Goal: Entertainment & Leisure: Consume media (video, audio)

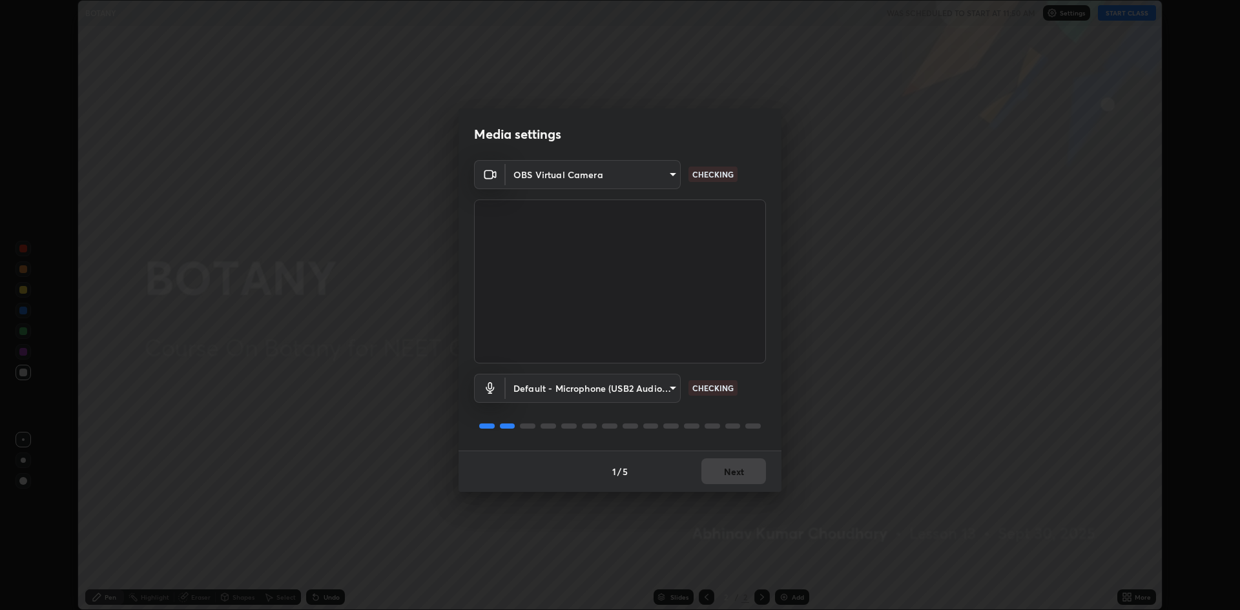
scroll to position [610, 1240]
click at [725, 469] on button "Next" at bounding box center [733, 471] width 65 height 26
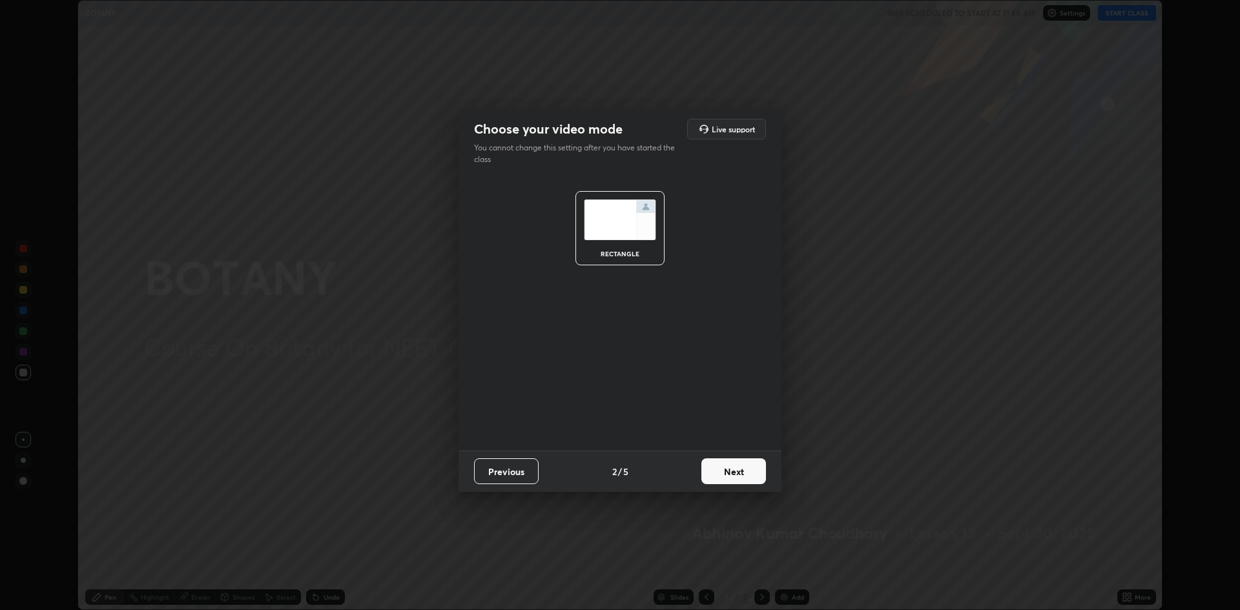
click at [732, 464] on button "Next" at bounding box center [733, 471] width 65 height 26
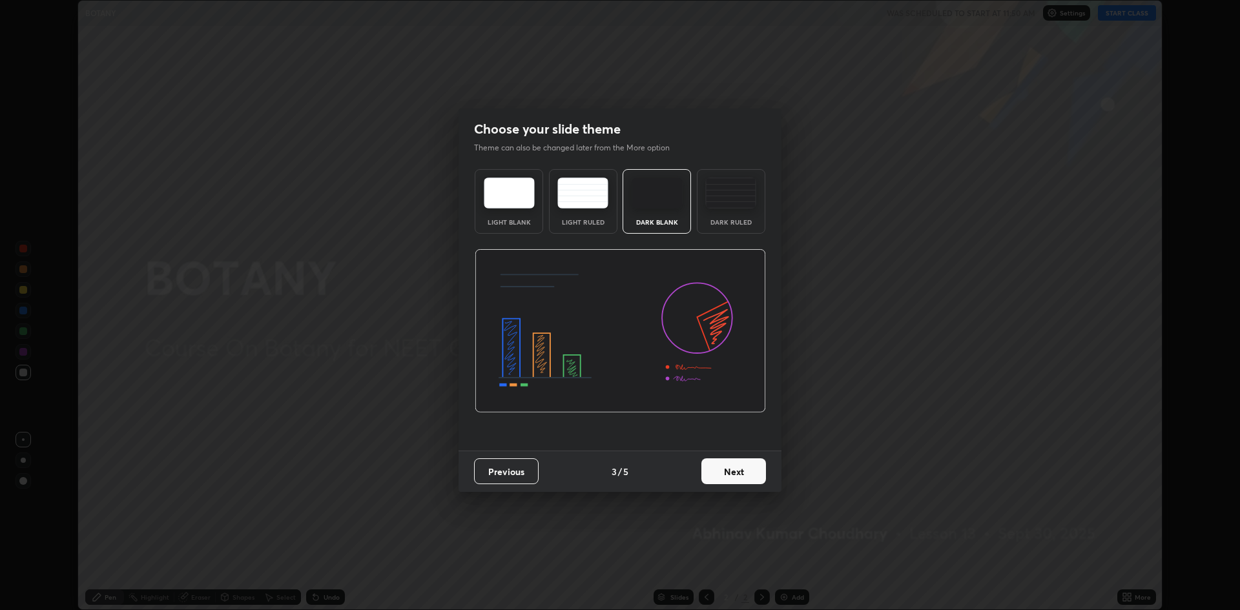
click at [734, 469] on button "Next" at bounding box center [733, 471] width 65 height 26
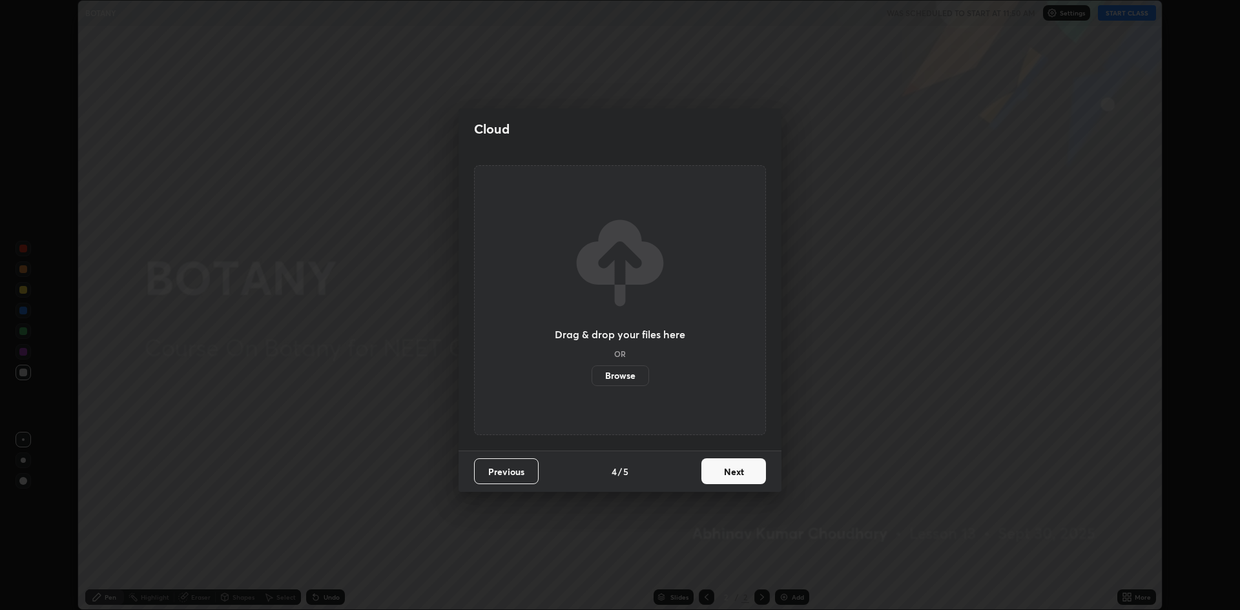
click at [731, 466] on button "Next" at bounding box center [733, 471] width 65 height 26
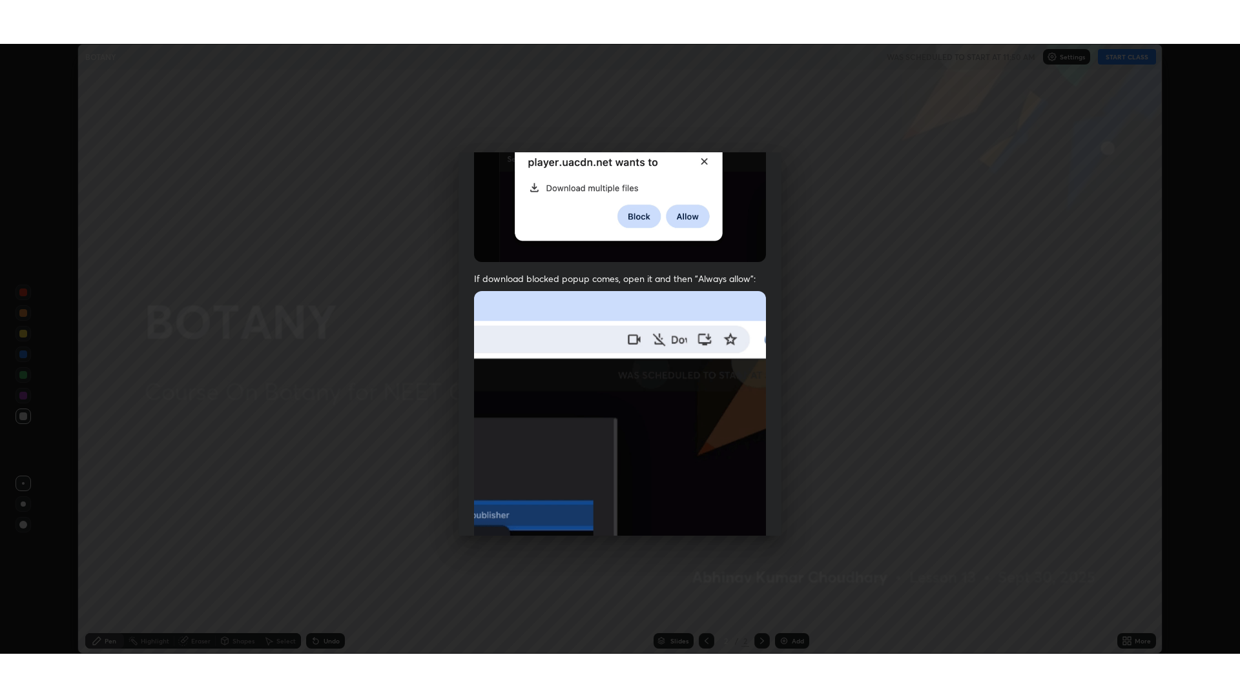
scroll to position [262, 0]
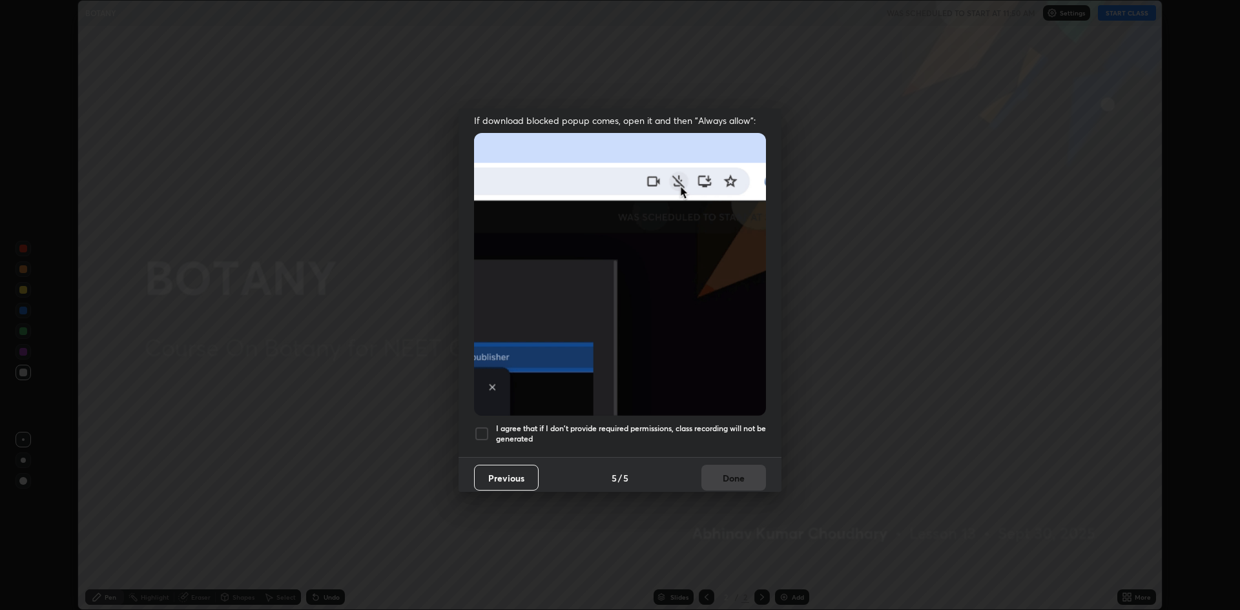
click at [479, 429] on div at bounding box center [481, 433] width 15 height 15
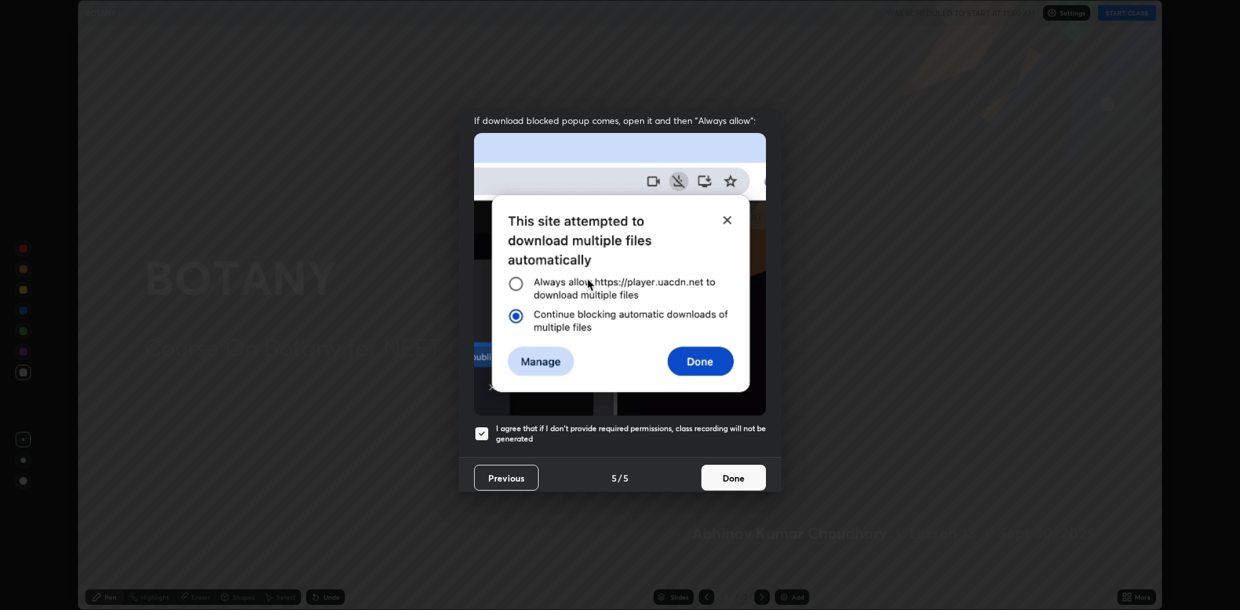
click at [732, 478] on button "Done" at bounding box center [733, 478] width 65 height 26
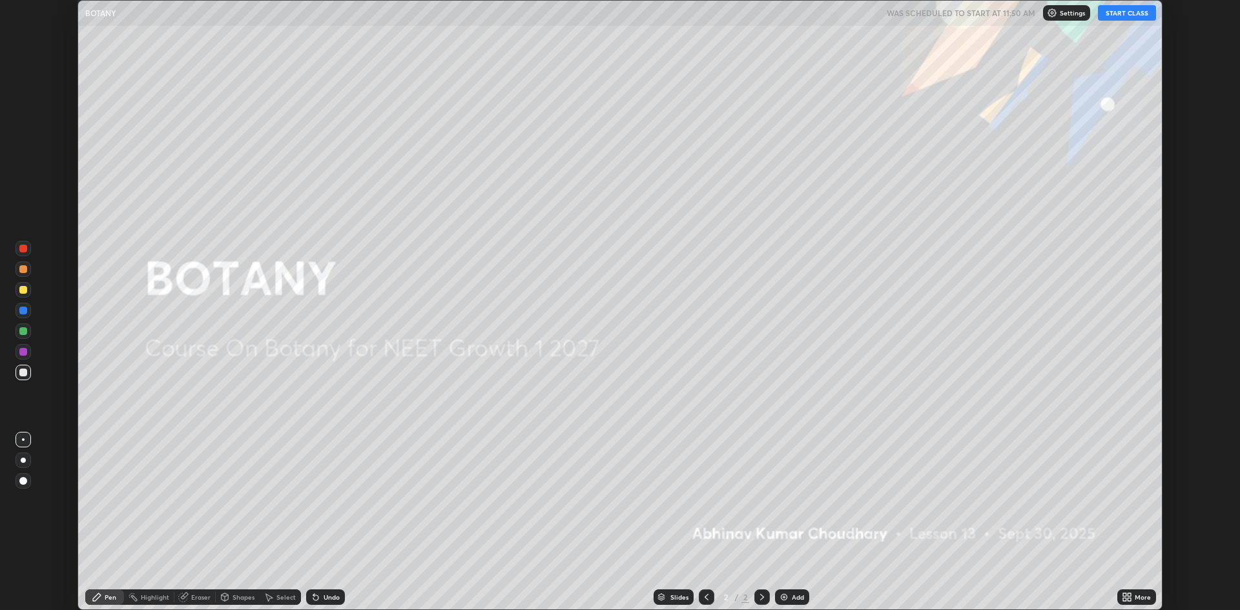
click at [1120, 7] on button "START CLASS" at bounding box center [1127, 12] width 58 height 15
click at [1129, 599] on icon at bounding box center [1128, 599] width 3 height 3
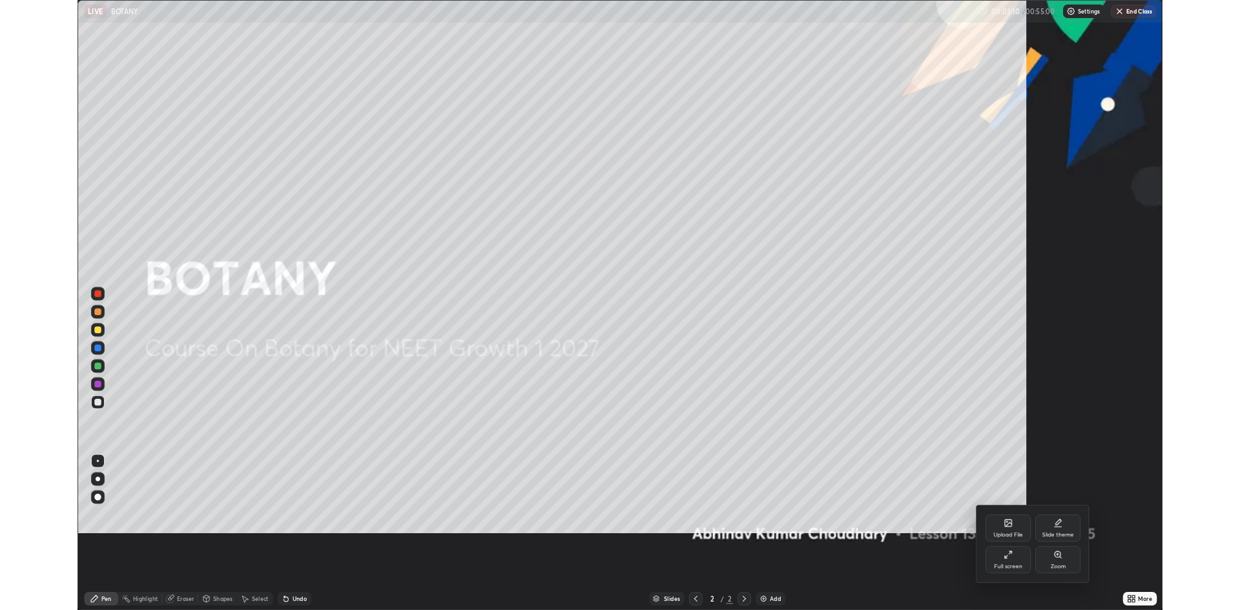
scroll to position [697, 1240]
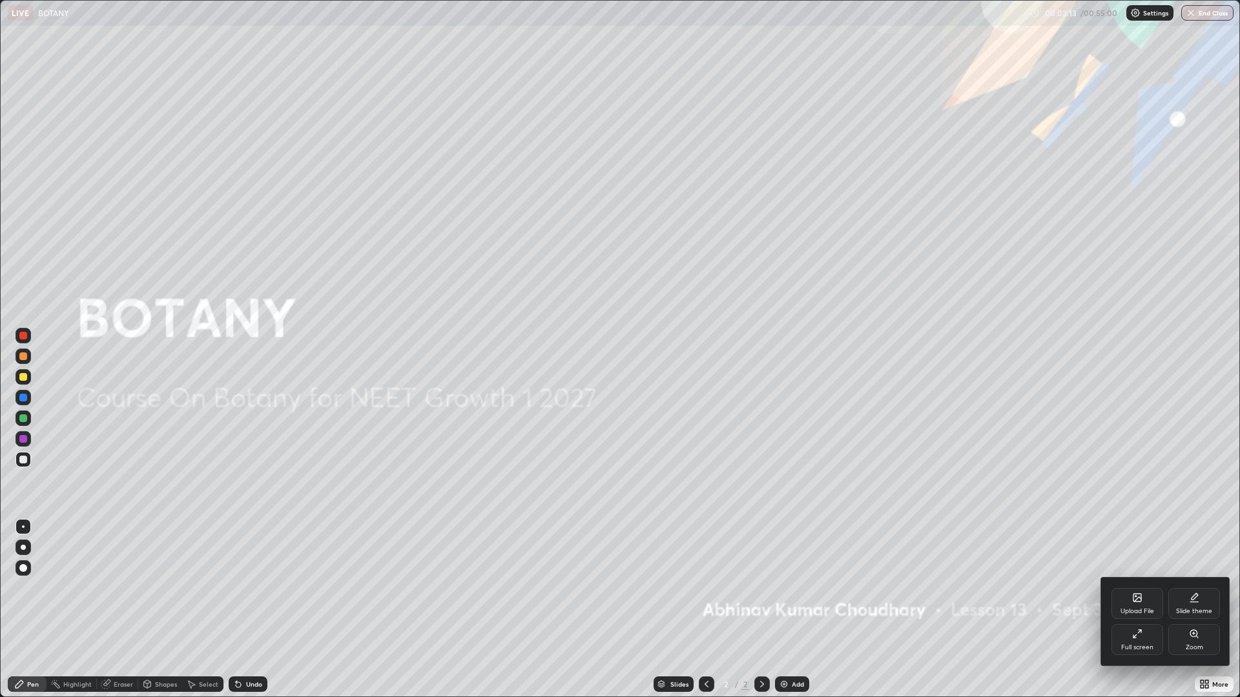
click at [1136, 610] on icon at bounding box center [1137, 634] width 10 height 10
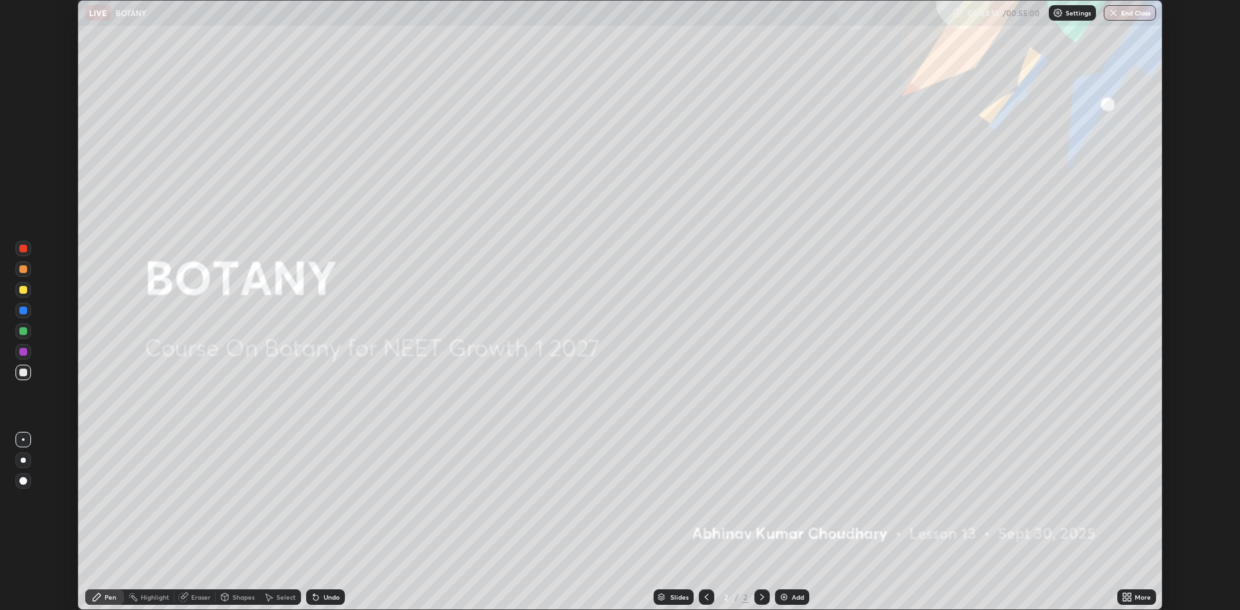
scroll to position [63956, 63326]
click at [790, 590] on div "Add" at bounding box center [792, 596] width 34 height 15
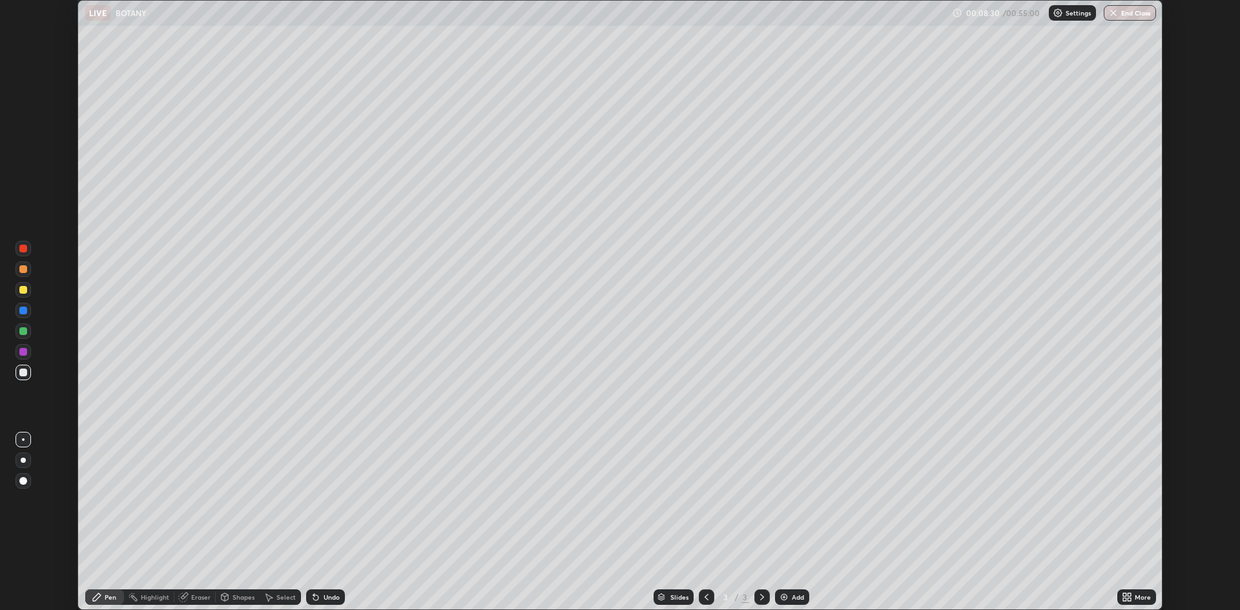
click at [200, 594] on div "Eraser" at bounding box center [200, 597] width 19 height 6
click at [113, 594] on div "Pen" at bounding box center [111, 597] width 12 height 6
click at [114, 595] on div "Pen" at bounding box center [111, 597] width 12 height 6
click at [196, 599] on div "Eraser" at bounding box center [200, 597] width 19 height 6
click at [122, 591] on div "Pen" at bounding box center [104, 596] width 39 height 15
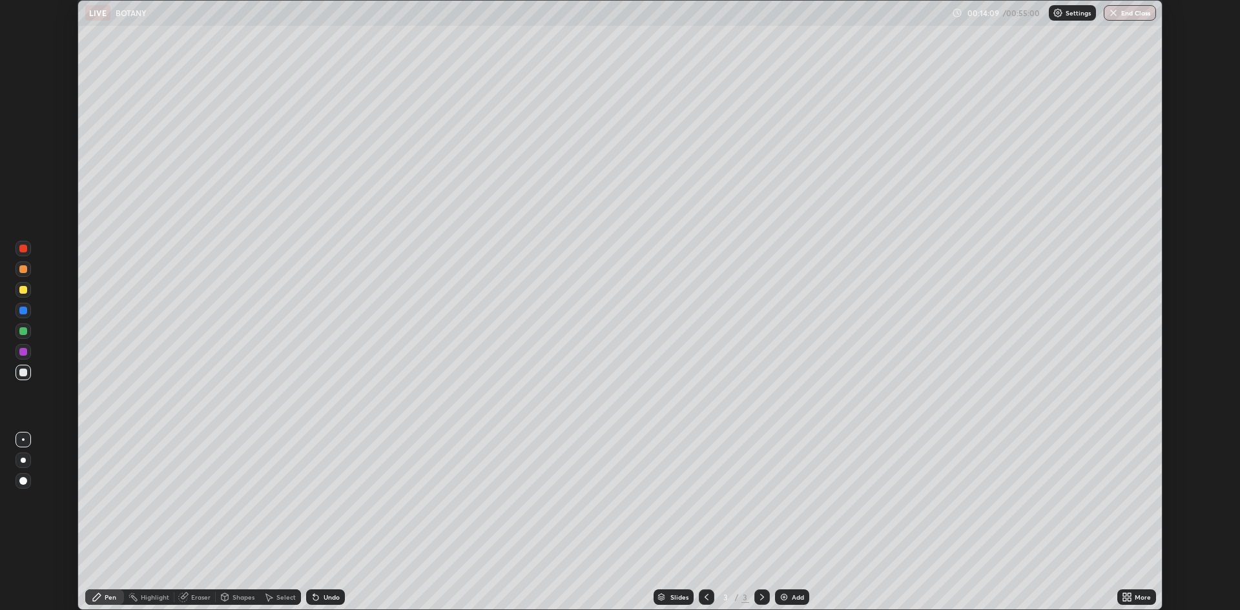
click at [779, 594] on img at bounding box center [784, 597] width 10 height 10
click at [18, 249] on div at bounding box center [22, 248] width 15 height 15
